Goal: Task Accomplishment & Management: Complete application form

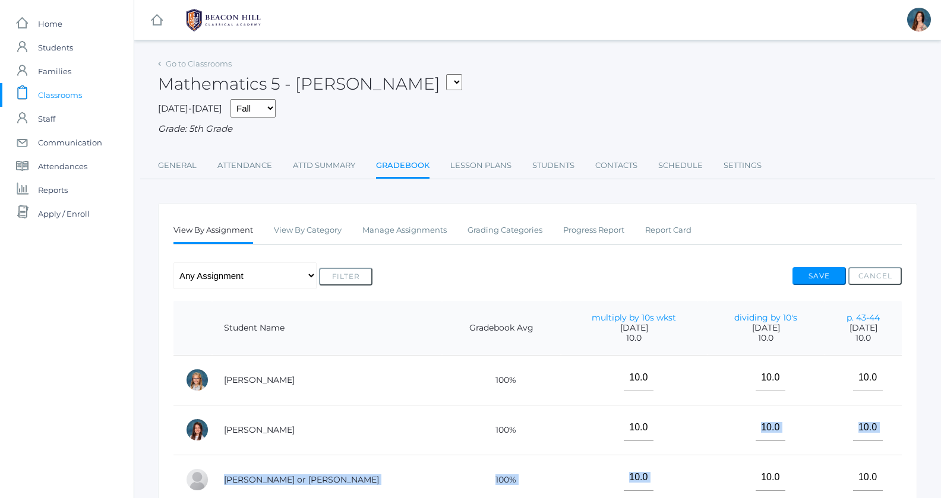
click at [446, 74] on select "05ART - Art 5 Salazar 05CITIZEN - Citizenship and Stewardship 5 Salazar 05CITIZ…" at bounding box center [454, 82] width 16 height 16
select select "1967"
click option "05LA - Language Arts 5 [PERSON_NAME]" at bounding box center [0, 0] width 0 height 0
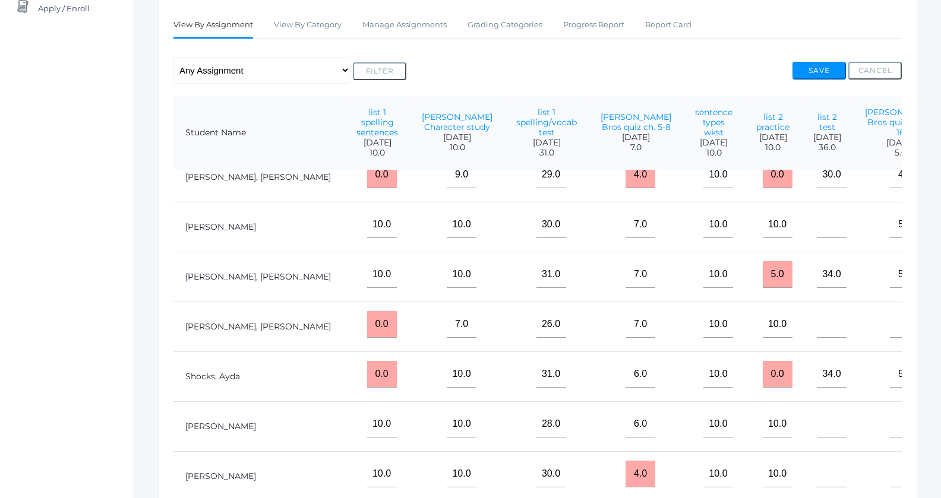
scroll to position [577, 173]
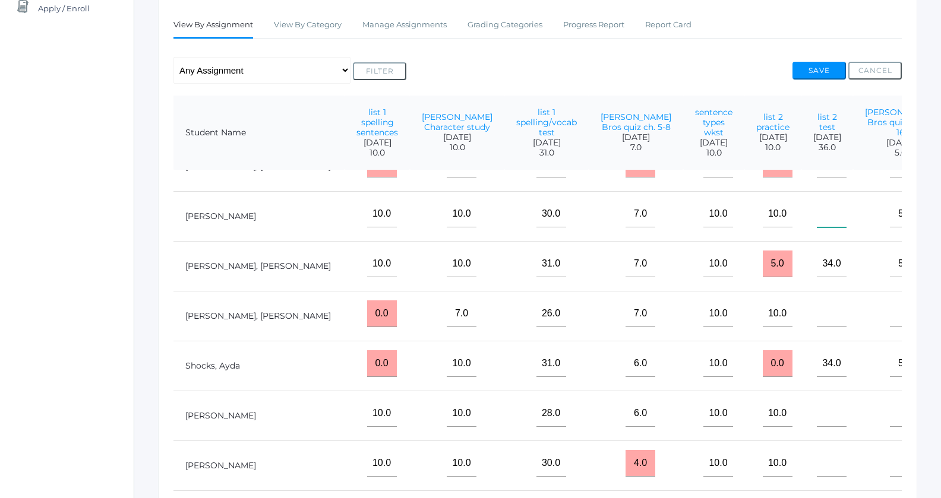
click at [817, 225] on input"] "text" at bounding box center [832, 214] width 30 height 27
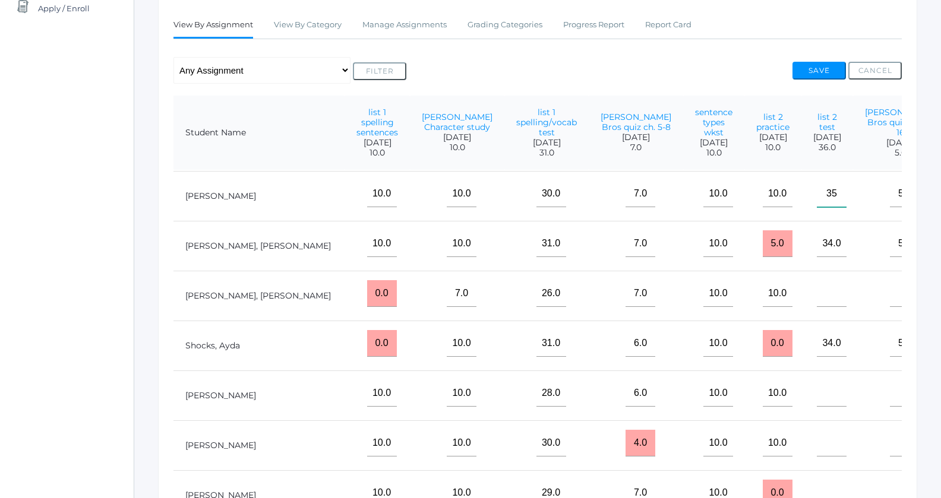
scroll to position [602, 173]
type input"] "35"
click at [817, 450] on input"] "text" at bounding box center [832, 443] width 30 height 27
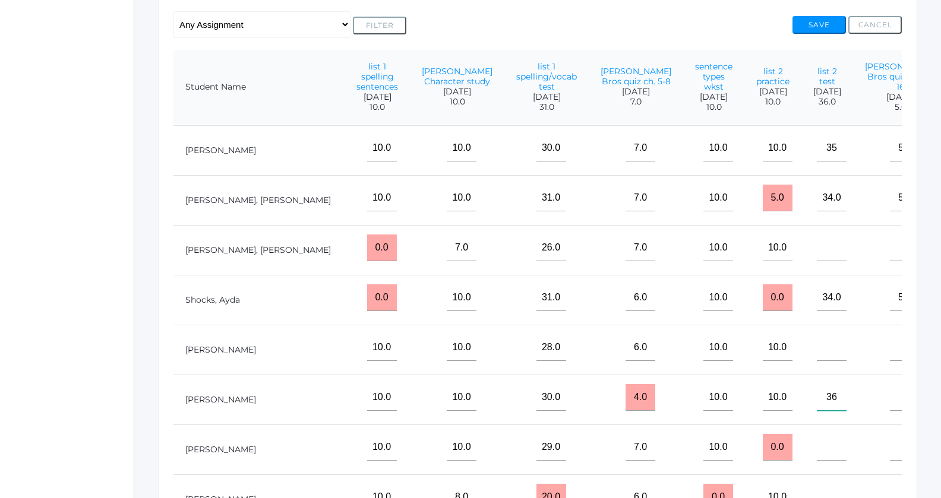
scroll to position [314, 0]
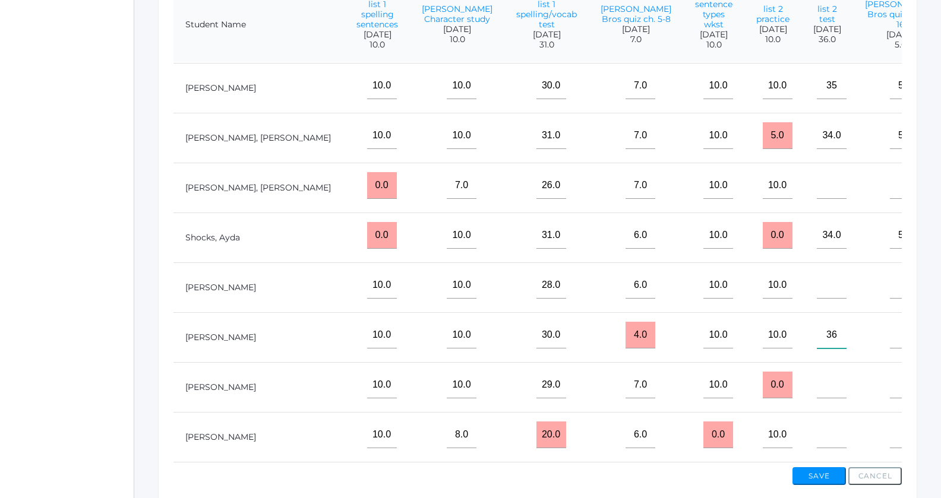
type input"] "36"
click at [817, 445] on input"] "text" at bounding box center [832, 435] width 30 height 27
type input"] "27"
click at [811, 479] on button "Save" at bounding box center [818, 476] width 53 height 18
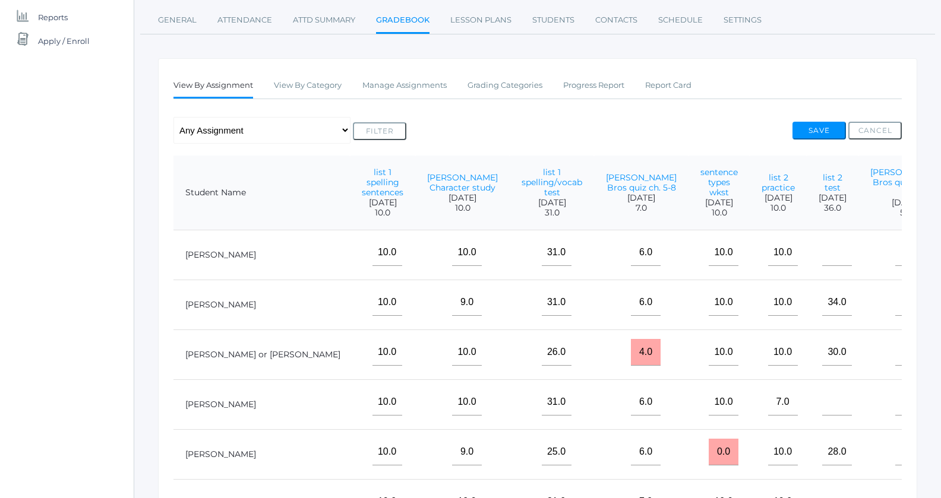
scroll to position [0, 173]
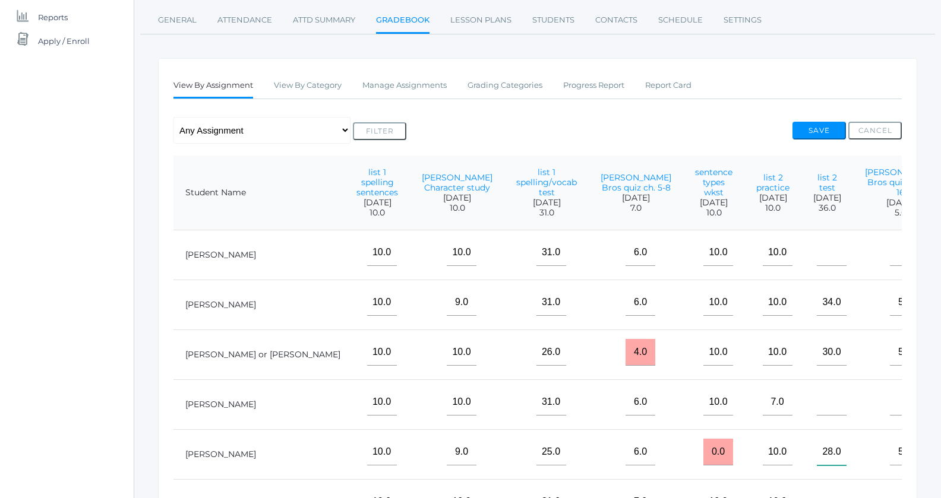
click at [817, 448] on input"] "28.0" at bounding box center [832, 452] width 30 height 27
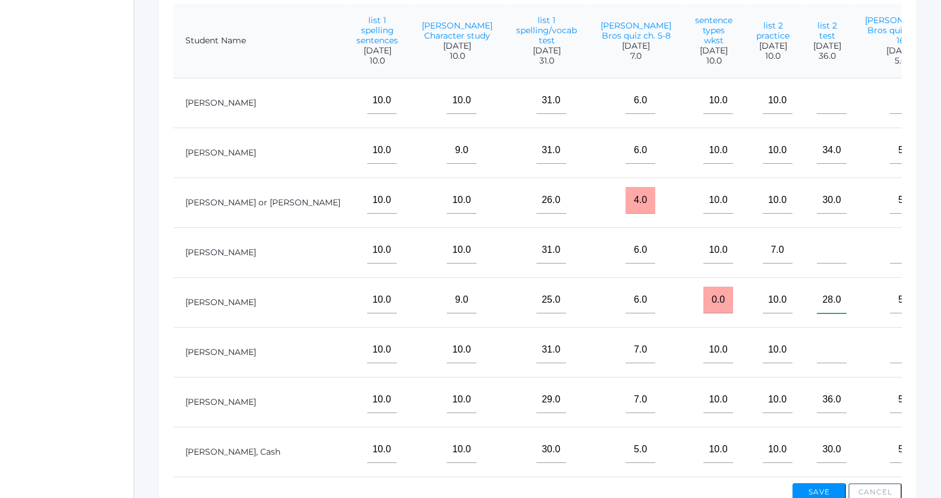
scroll to position [330, 0]
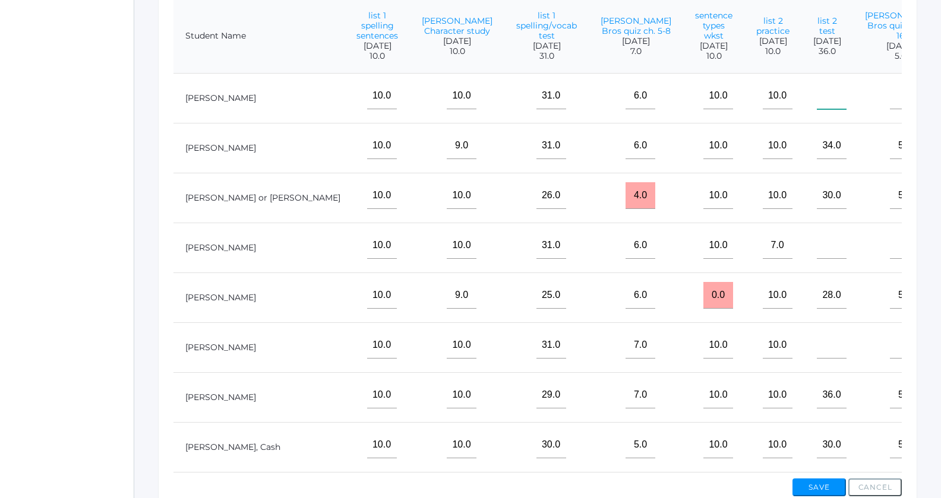
click at [817, 109] on input"] "text" at bounding box center [832, 96] width 30 height 27
type input"] "36"
click at [890, 108] on input"] "text" at bounding box center [905, 96] width 30 height 27
type input"] "5"
click at [817, 255] on input"] "text" at bounding box center [832, 245] width 30 height 27
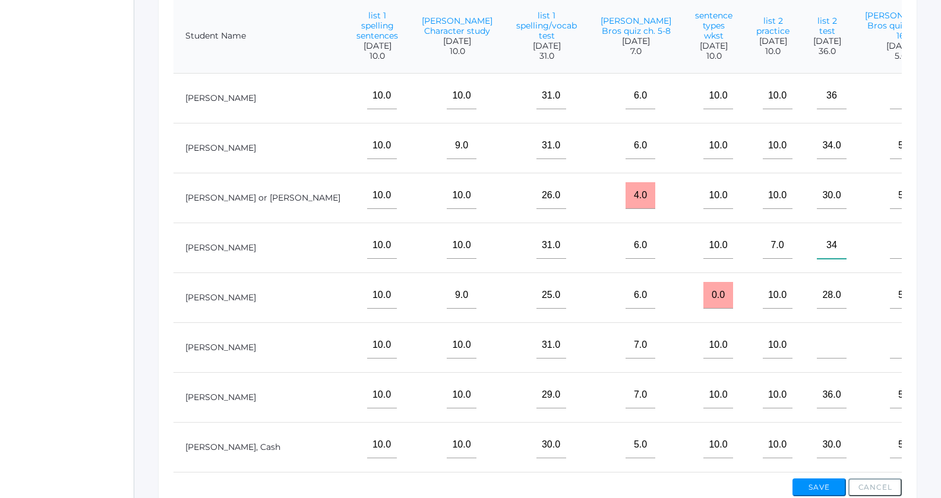
type input"] "34"
click at [890, 257] on input"] "text" at bounding box center [905, 245] width 30 height 27
type input"] "5"
click at [817, 352] on input"] "text" at bounding box center [832, 345] width 30 height 27
type input"] "36"
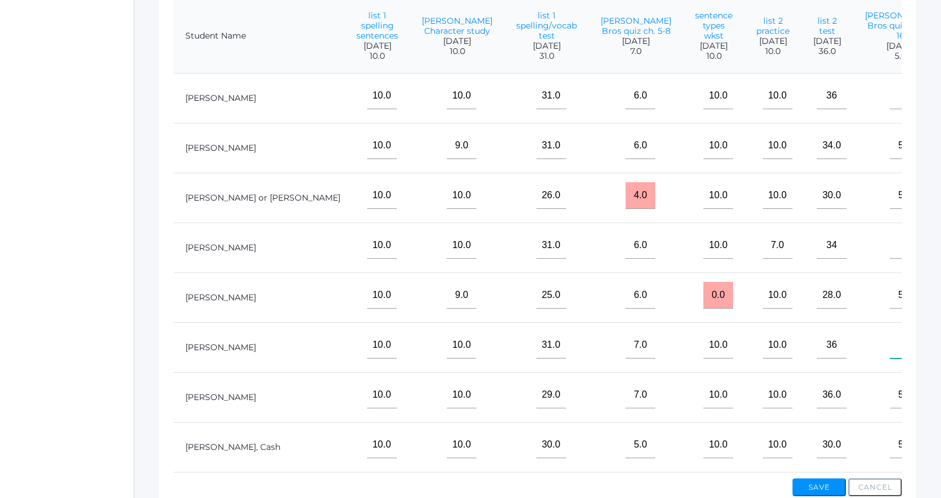
click at [890, 356] on input"] "text" at bounding box center [905, 345] width 30 height 27
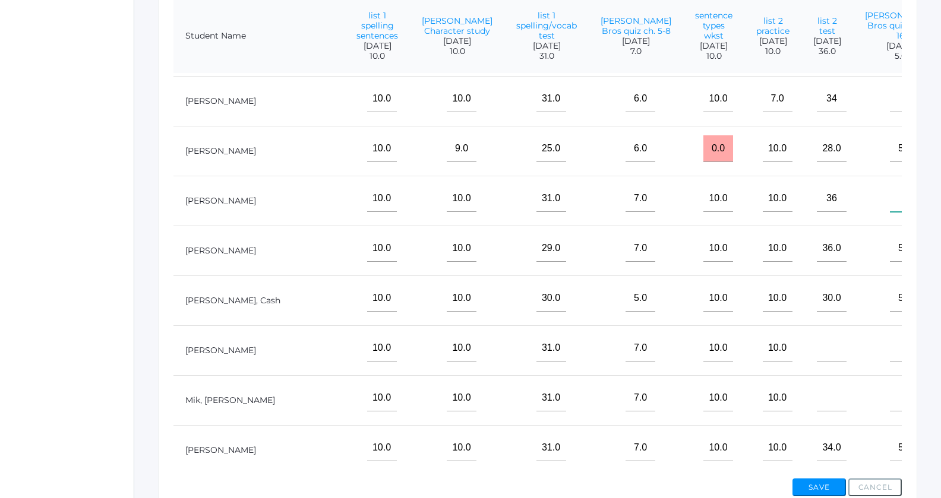
scroll to position [344, 173]
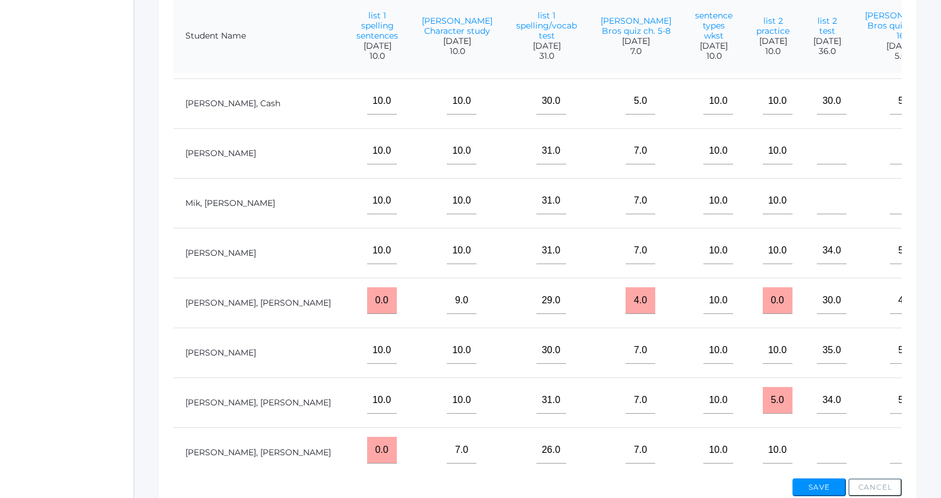
type input"] "5"
click at [817, 165] on input"] "text" at bounding box center [832, 151] width 30 height 27
type input"] "36"
click at [890, 159] on input"] "text" at bounding box center [905, 151] width 30 height 27
type input"] "5"
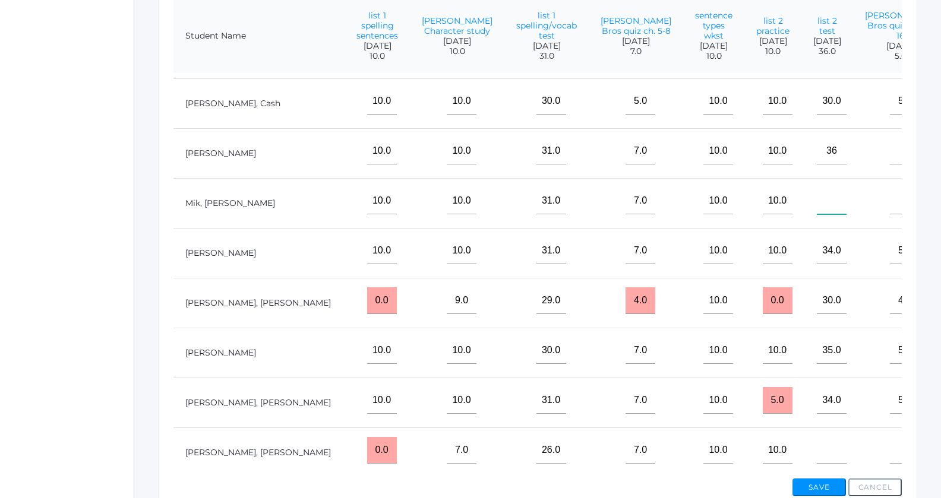
click at [817, 208] on input"] "text" at bounding box center [832, 201] width 30 height 27
type input"] "33"
click at [890, 208] on input"] "text" at bounding box center [905, 201] width 30 height 27
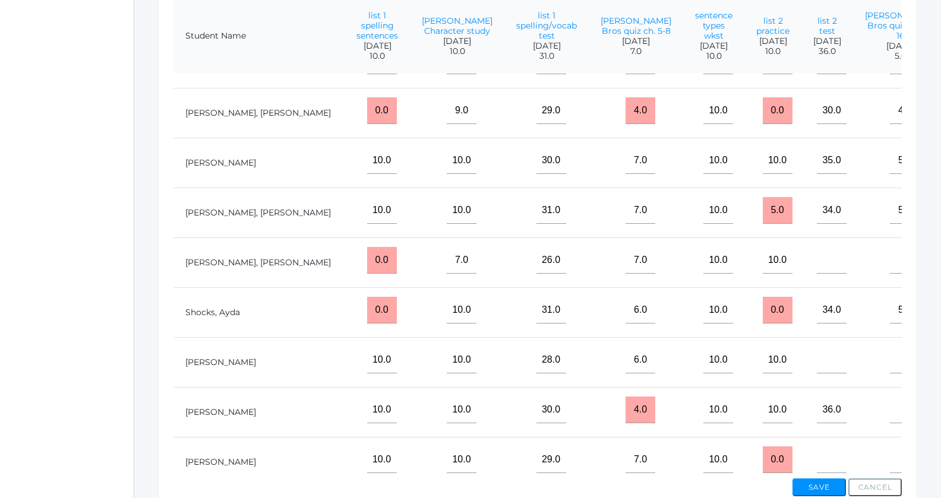
scroll to position [555, 173]
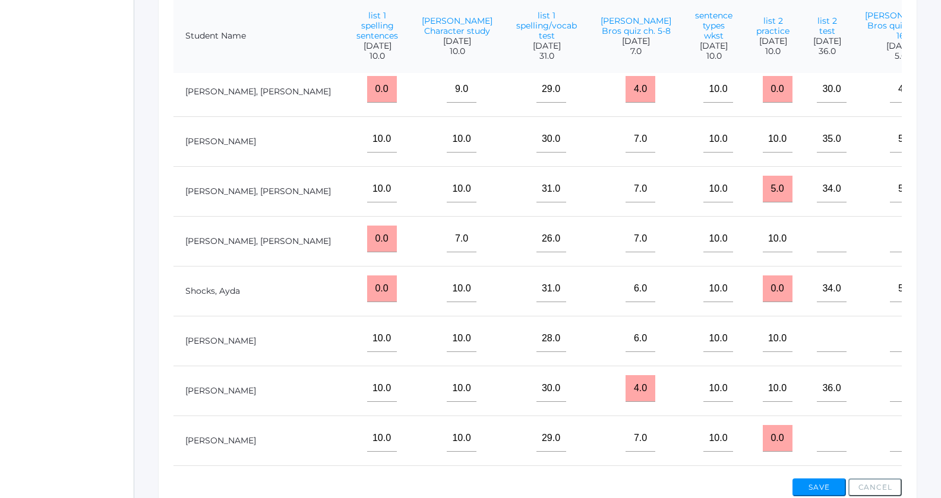
type input"] "5"
click at [817, 251] on input"] "text" at bounding box center [832, 239] width 30 height 27
type input"] "25"
click at [890, 245] on input"] "text" at bounding box center [905, 239] width 30 height 27
type input"] "5"
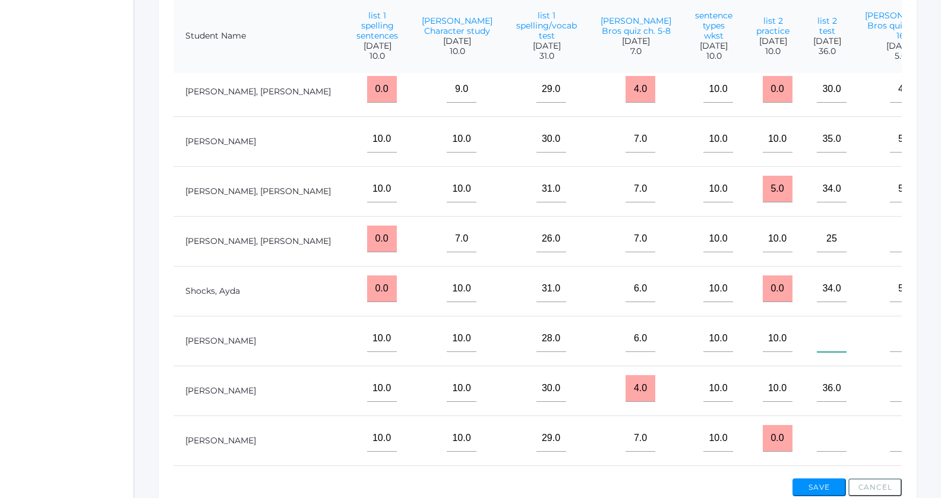
click at [817, 347] on input"] "text" at bounding box center [832, 339] width 30 height 27
type input"] "36"
click at [890, 346] on input"] "text" at bounding box center [905, 339] width 30 height 27
type input"] "5"
click at [890, 394] on input"] "text" at bounding box center [905, 388] width 30 height 27
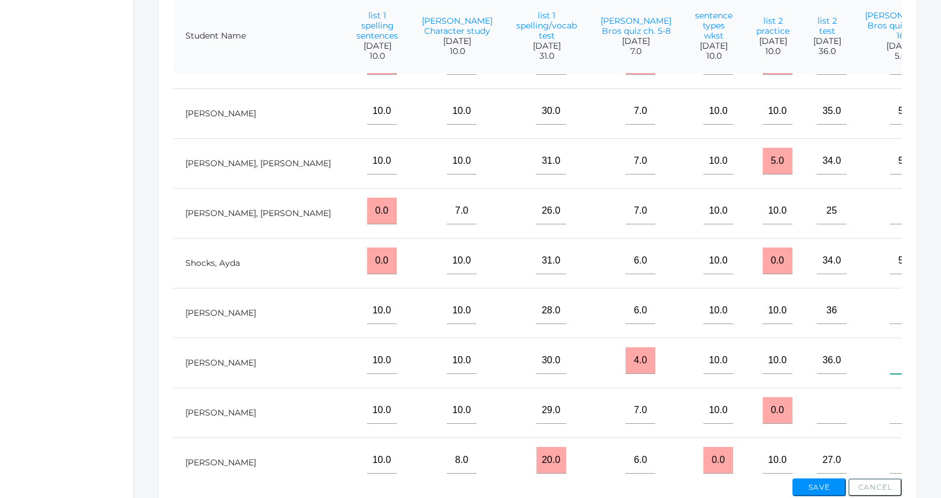
scroll to position [589, 173]
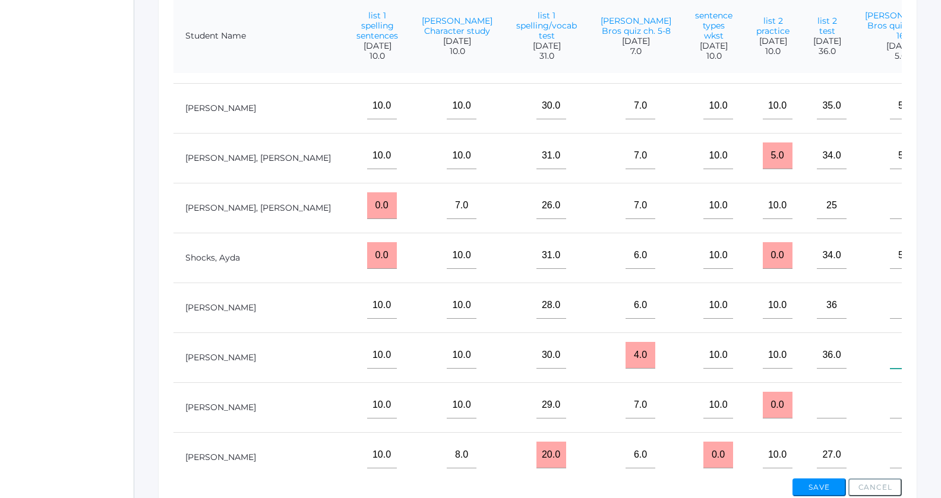
type input"] "5"
click at [817, 412] on input"] "text" at bounding box center [832, 405] width 30 height 27
type input"] "36"
click at [890, 411] on input"] "text" at bounding box center [905, 405] width 30 height 27
type input"] "5"
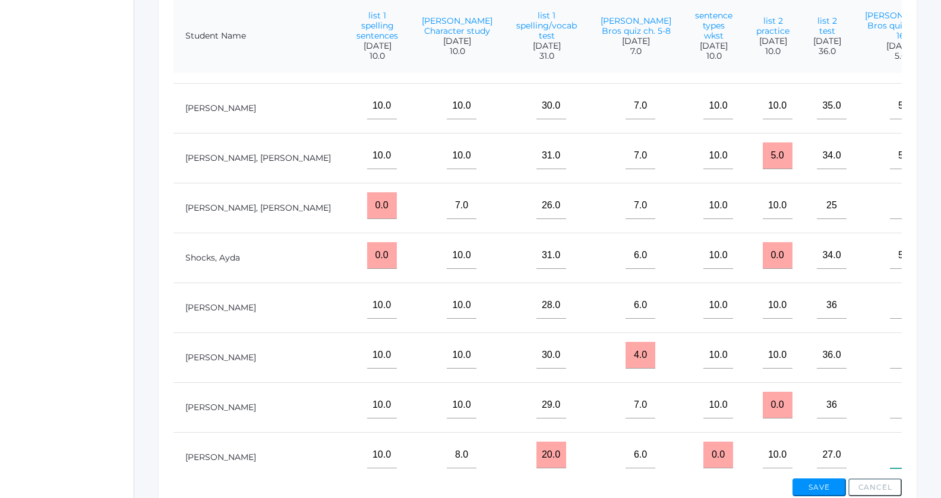
click at [890, 463] on input"] "text" at bounding box center [905, 455] width 30 height 27
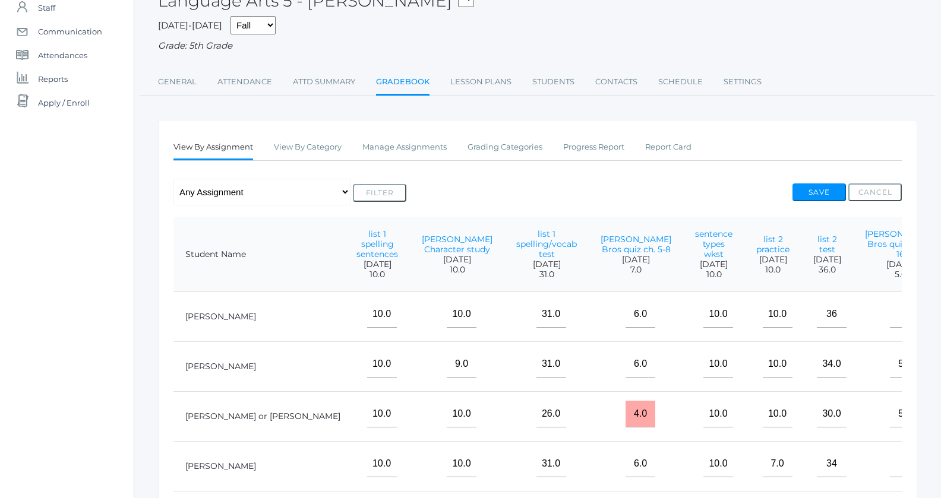
scroll to position [85, 0]
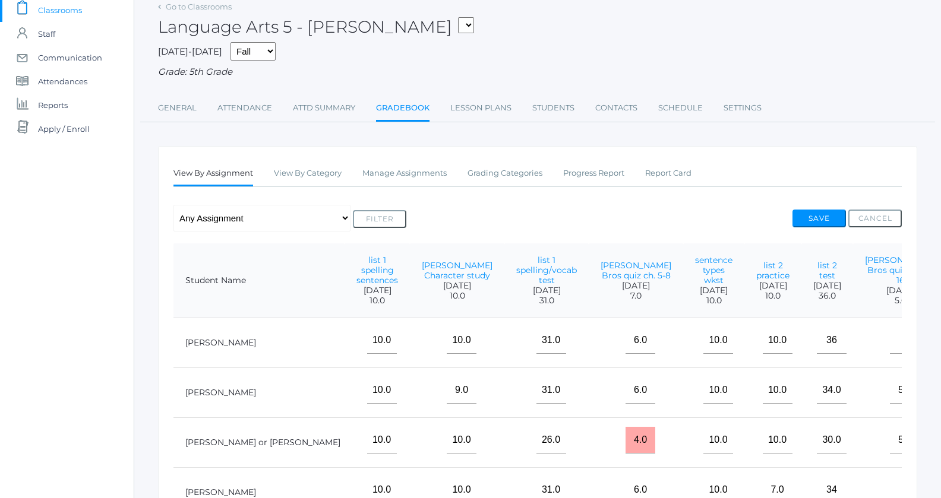
type input"] "5"
click at [831, 213] on button "Save" at bounding box center [818, 219] width 53 height 18
